Goal: Transaction & Acquisition: Purchase product/service

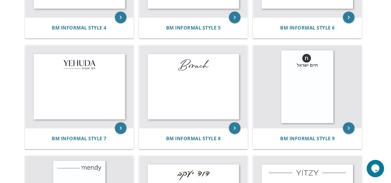
scroll to position [310, 0]
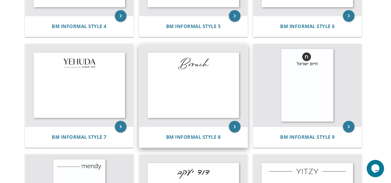
click at [188, 79] on img at bounding box center [193, 85] width 108 height 83
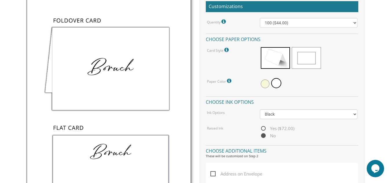
scroll to position [179, 0]
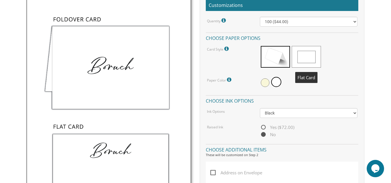
click at [305, 53] on span at bounding box center [306, 57] width 29 height 22
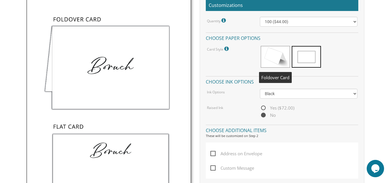
click at [271, 59] on span at bounding box center [275, 57] width 29 height 22
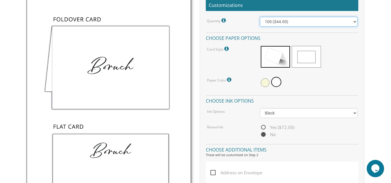
click at [289, 21] on select "100 ($44.00) 200 ($63.00) 300 ($82.00) 400 ($101.00) 500 ($120.00) 600 ($139.00…" at bounding box center [308, 22] width 97 height 10
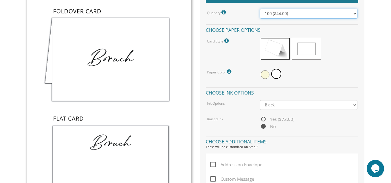
scroll to position [189, 0]
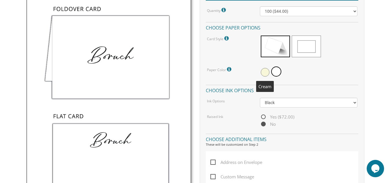
click at [262, 73] on span at bounding box center [265, 72] width 9 height 9
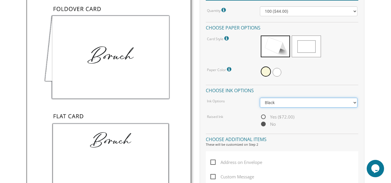
click at [324, 101] on select "Black Colored Ink ($32.00)" at bounding box center [308, 103] width 97 height 10
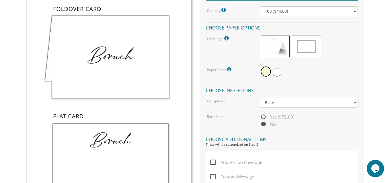
click at [375, 95] on body "My Cart {{shoppingcart.totalQuantityDisplay}} Total: {{shoppingcart.subtotal}} …" at bounding box center [195, 164] width 391 height 706
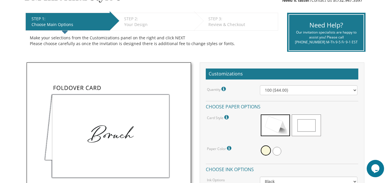
scroll to position [105, 0]
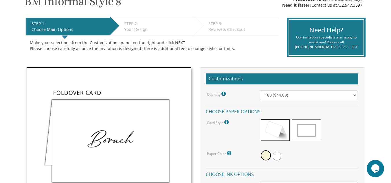
click at [225, 94] on icon at bounding box center [225, 94] width 6 height 5
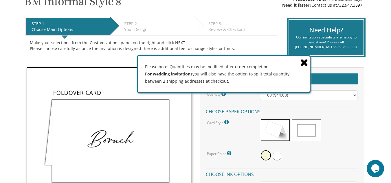
click at [304, 61] on icon at bounding box center [304, 62] width 8 height 10
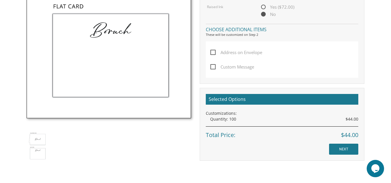
scroll to position [301, 0]
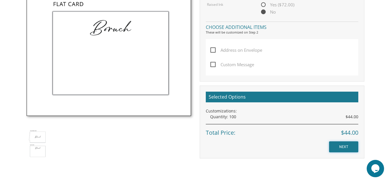
click at [341, 148] on input "NEXT" at bounding box center [343, 147] width 29 height 11
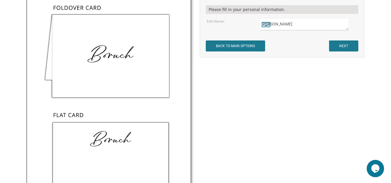
scroll to position [158, 0]
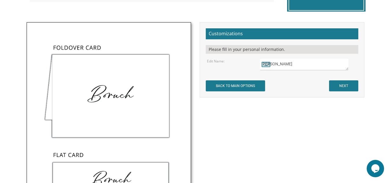
click at [290, 66] on textarea "[PERSON_NAME]" at bounding box center [304, 64] width 89 height 12
type textarea "B"
type textarea "Shimmy"
click at [339, 87] on input "NEXT" at bounding box center [343, 85] width 29 height 11
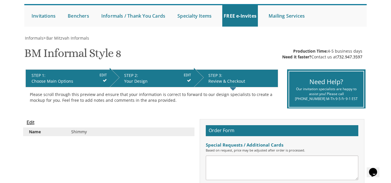
scroll to position [49, 0]
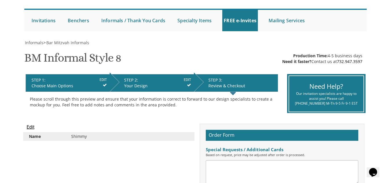
click at [374, 32] on div "We're here to serve you! 732.947.3597 | invitations@bpprintgroup.com M-Th 9am -…" at bounding box center [195, 0] width 391 height 67
